Goal: Information Seeking & Learning: Find specific fact

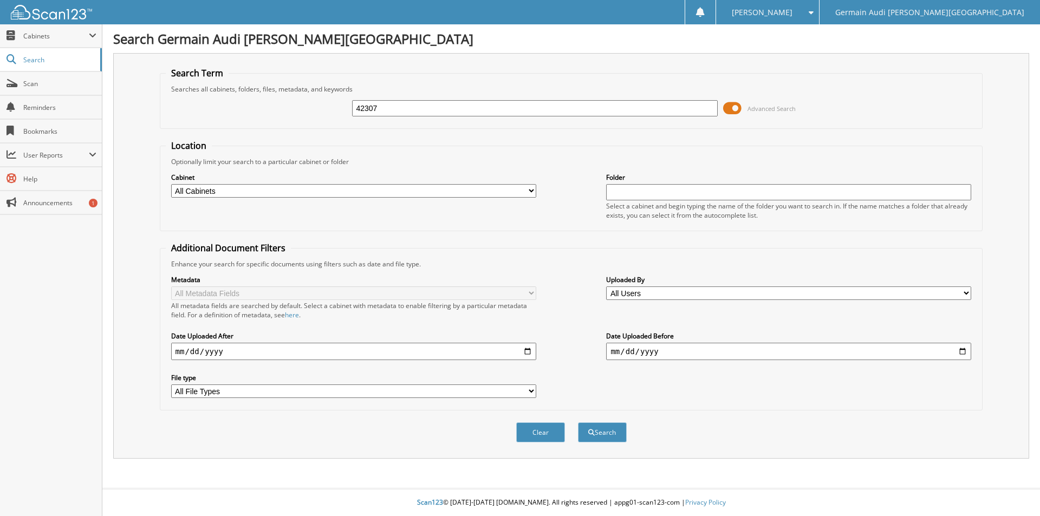
type input "42307"
click at [578, 423] on button "Search" at bounding box center [602, 433] width 49 height 20
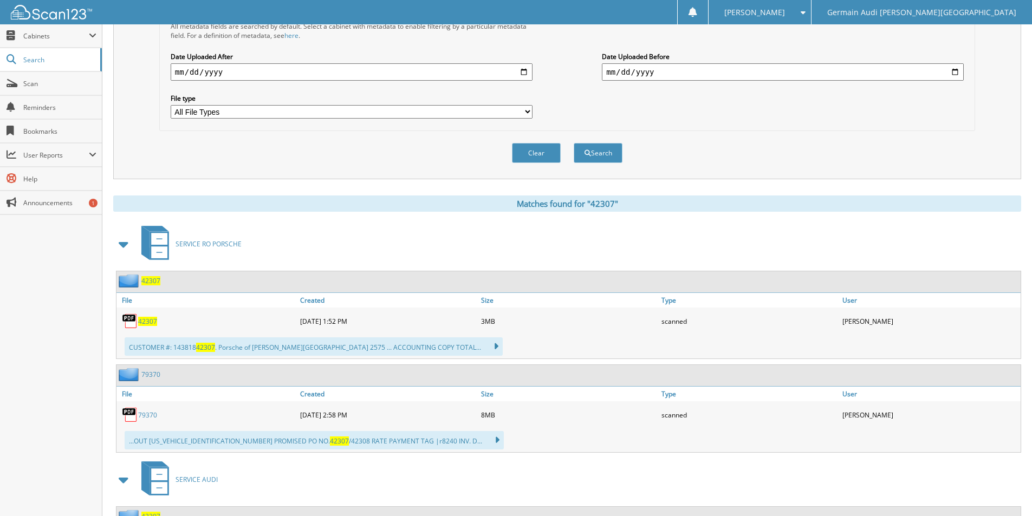
scroll to position [367, 0]
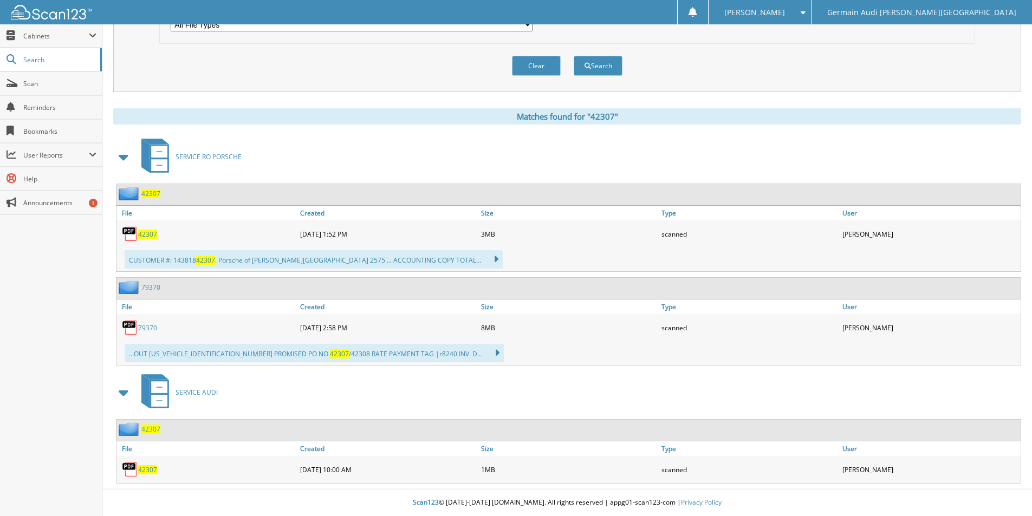
click at [145, 465] on span "42307" at bounding box center [147, 469] width 19 height 9
drag, startPoint x: 145, startPoint y: 465, endPoint x: 329, endPoint y: 428, distance: 187.6
click at [146, 465] on link "42307" at bounding box center [147, 469] width 19 height 9
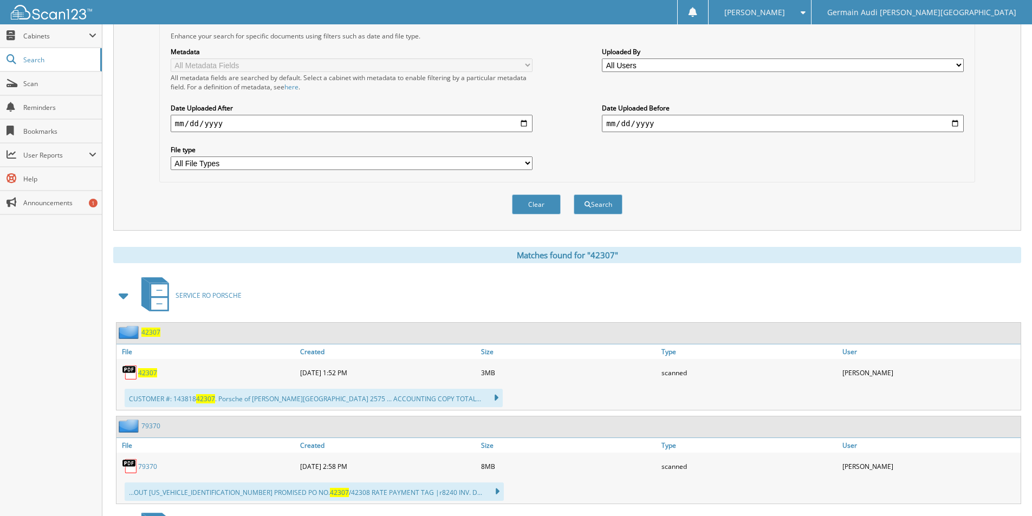
scroll to position [0, 0]
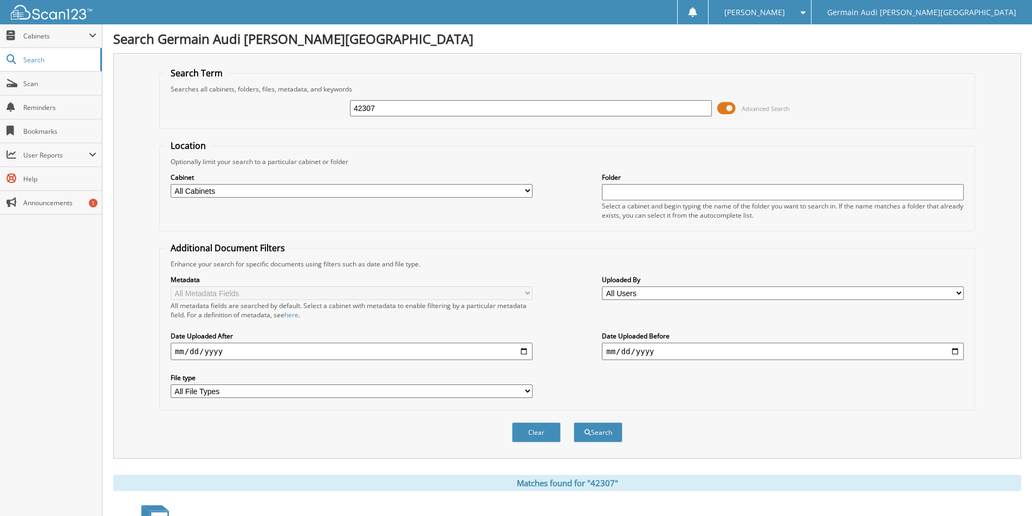
click at [380, 113] on input "42307" at bounding box center [531, 108] width 362 height 16
type input "42416"
click at [574, 423] on button "Search" at bounding box center [598, 433] width 49 height 20
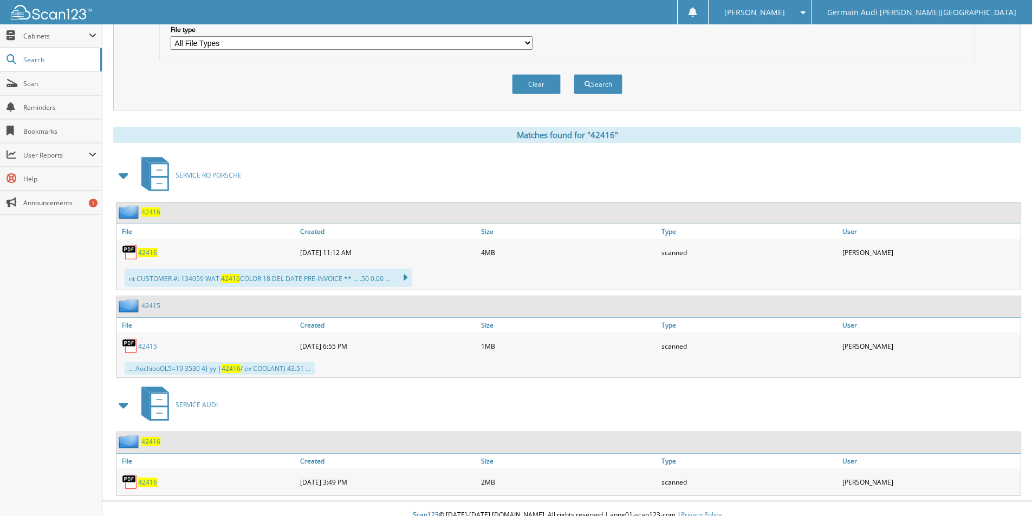
scroll to position [361, 0]
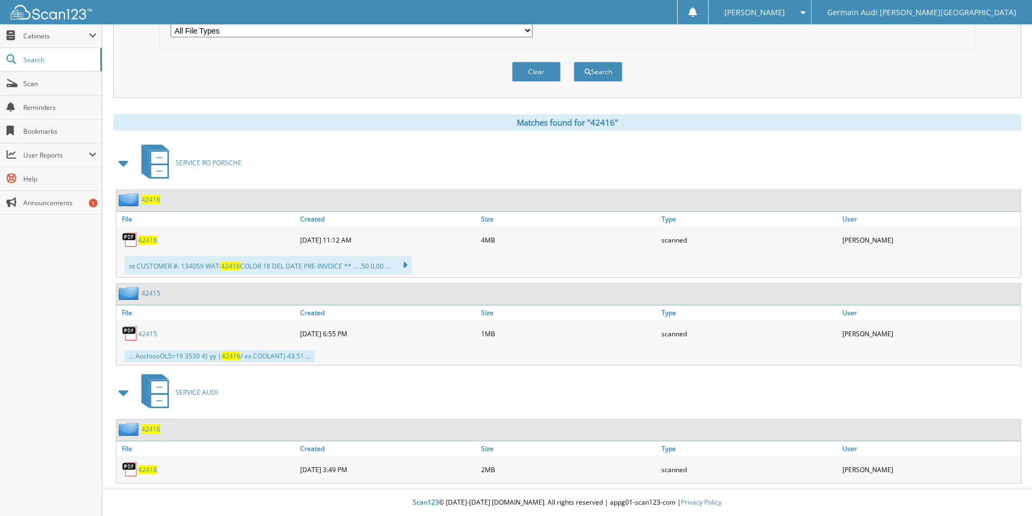
click at [151, 469] on span "42416" at bounding box center [147, 469] width 19 height 9
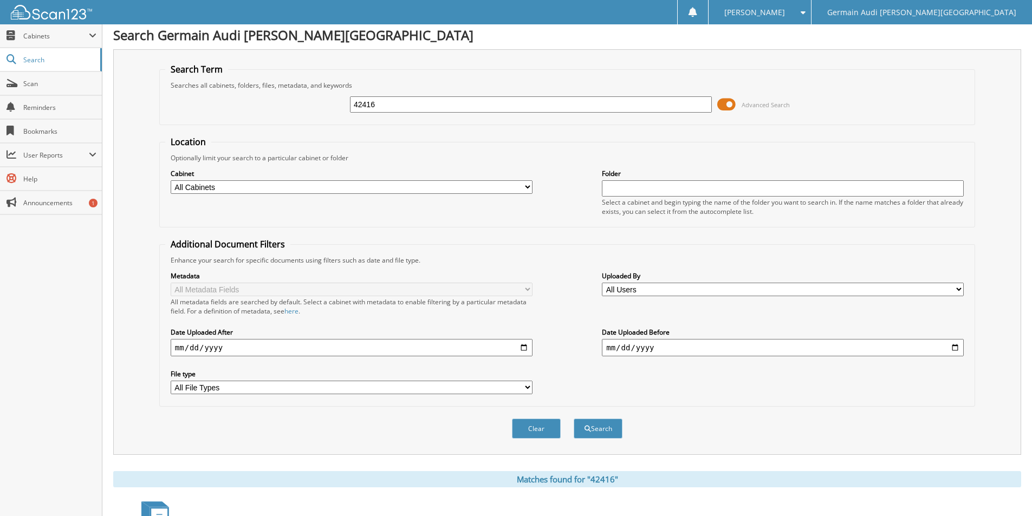
scroll to position [0, 0]
